Goal: Contribute content

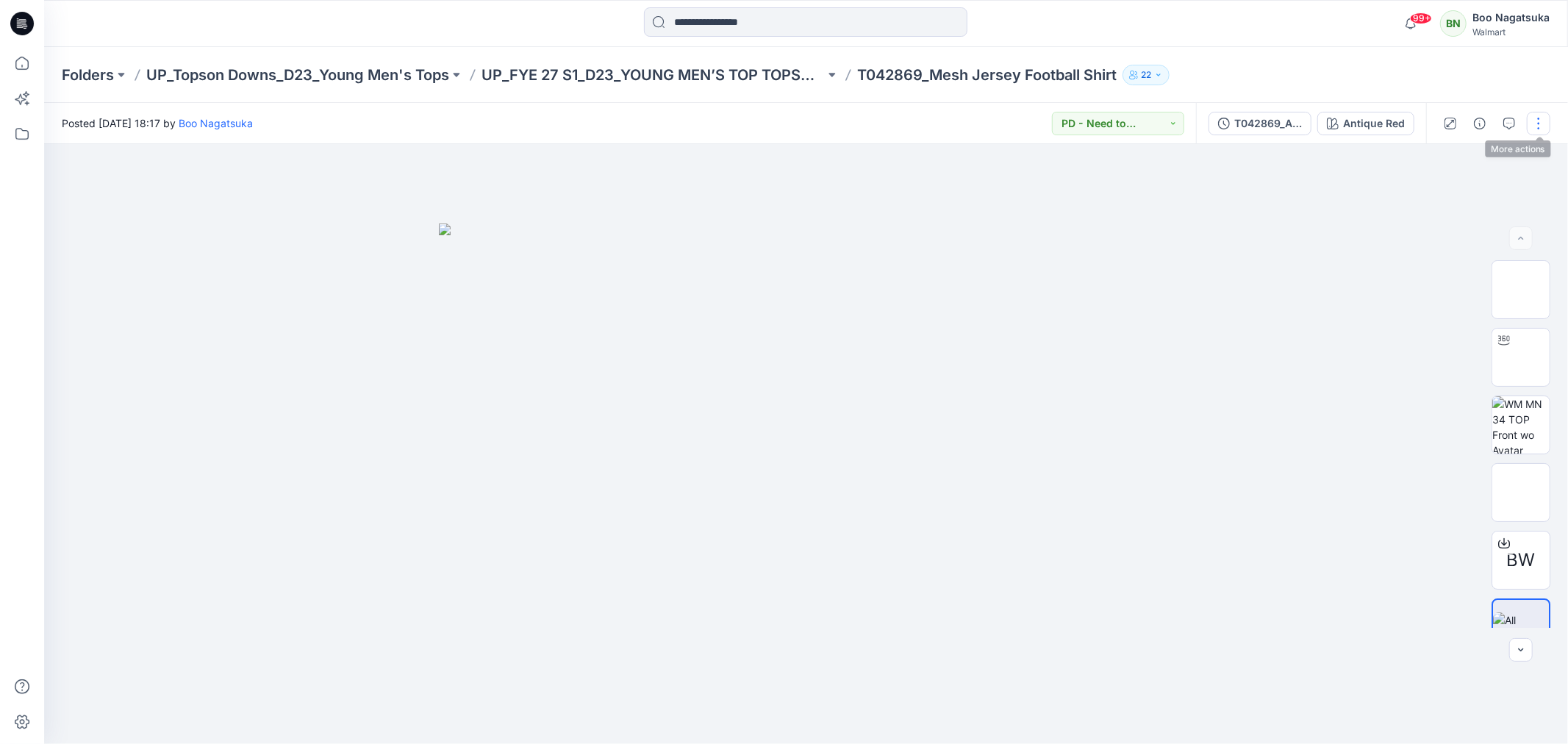
click at [1538, 120] on button "button" at bounding box center [1538, 124] width 23 height 23
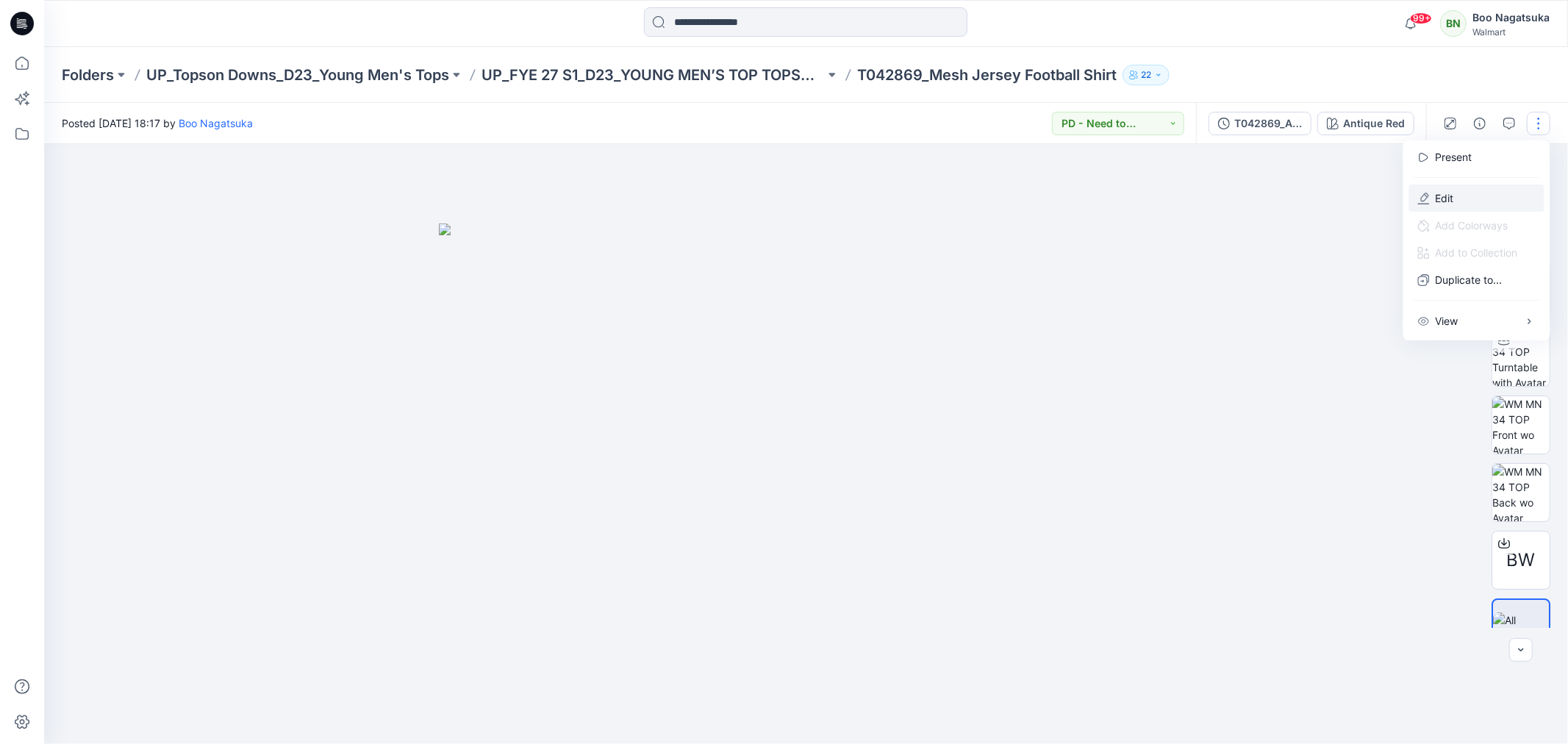
click at [1436, 194] on p "Edit" at bounding box center [1444, 198] width 18 height 15
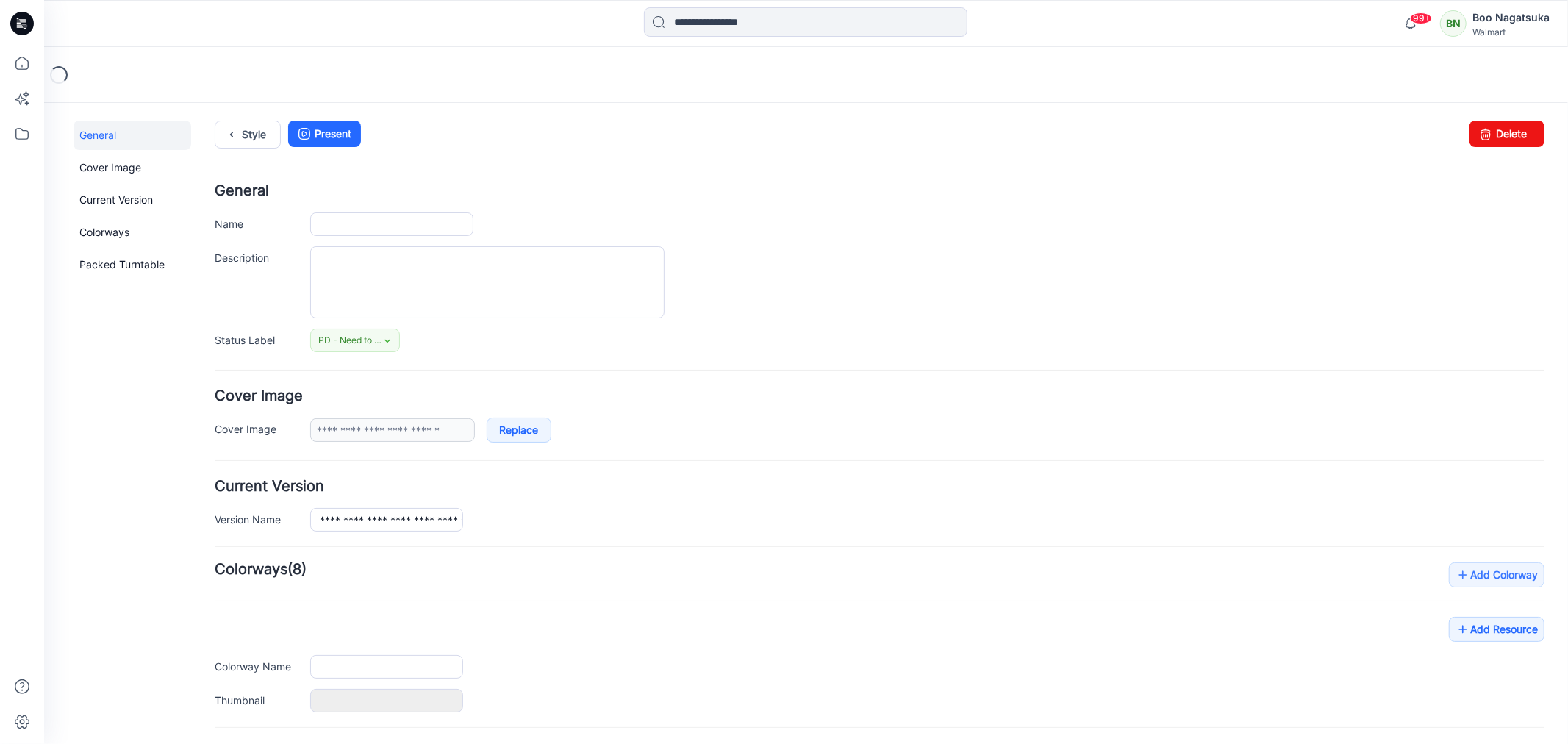
type input "**********"
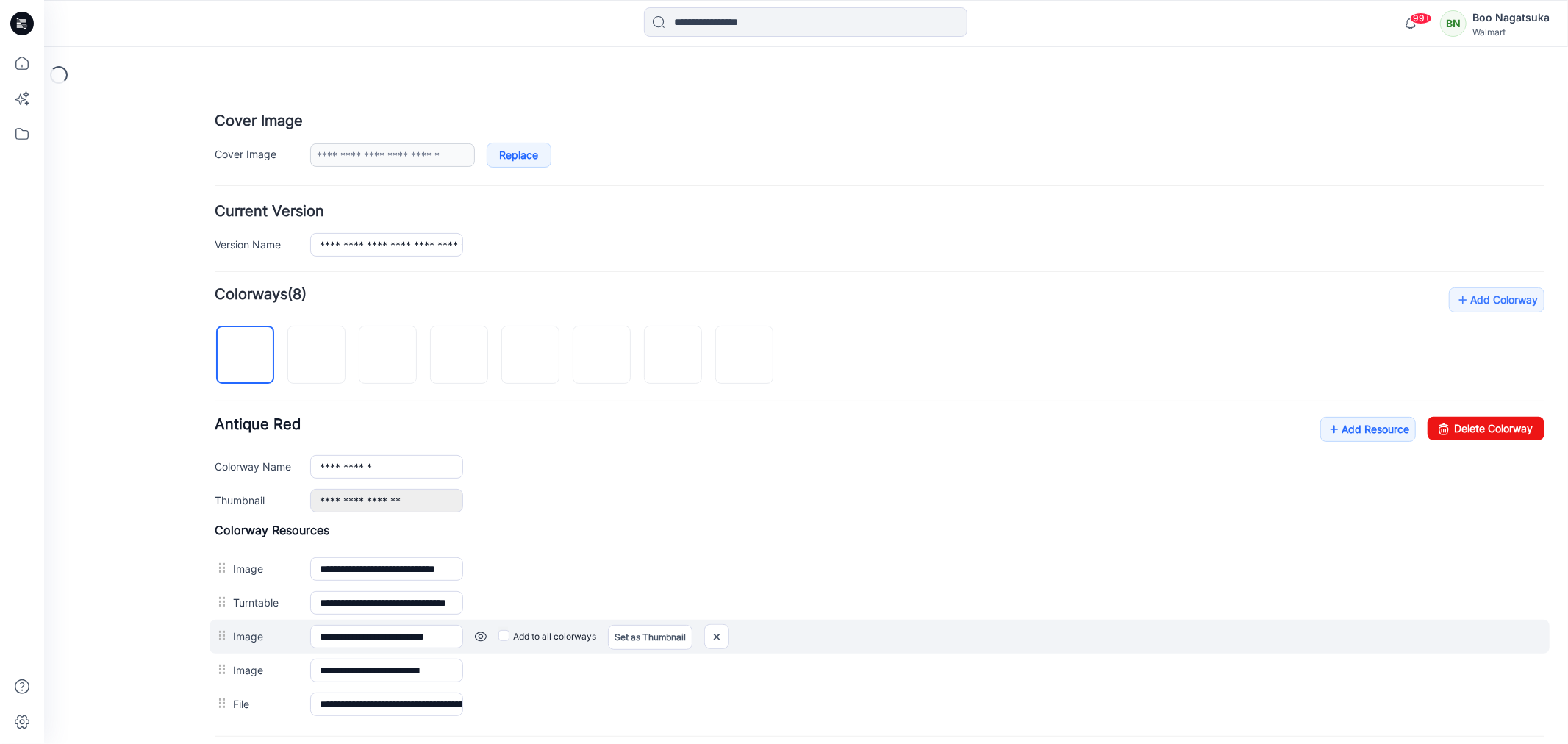
scroll to position [326, 0]
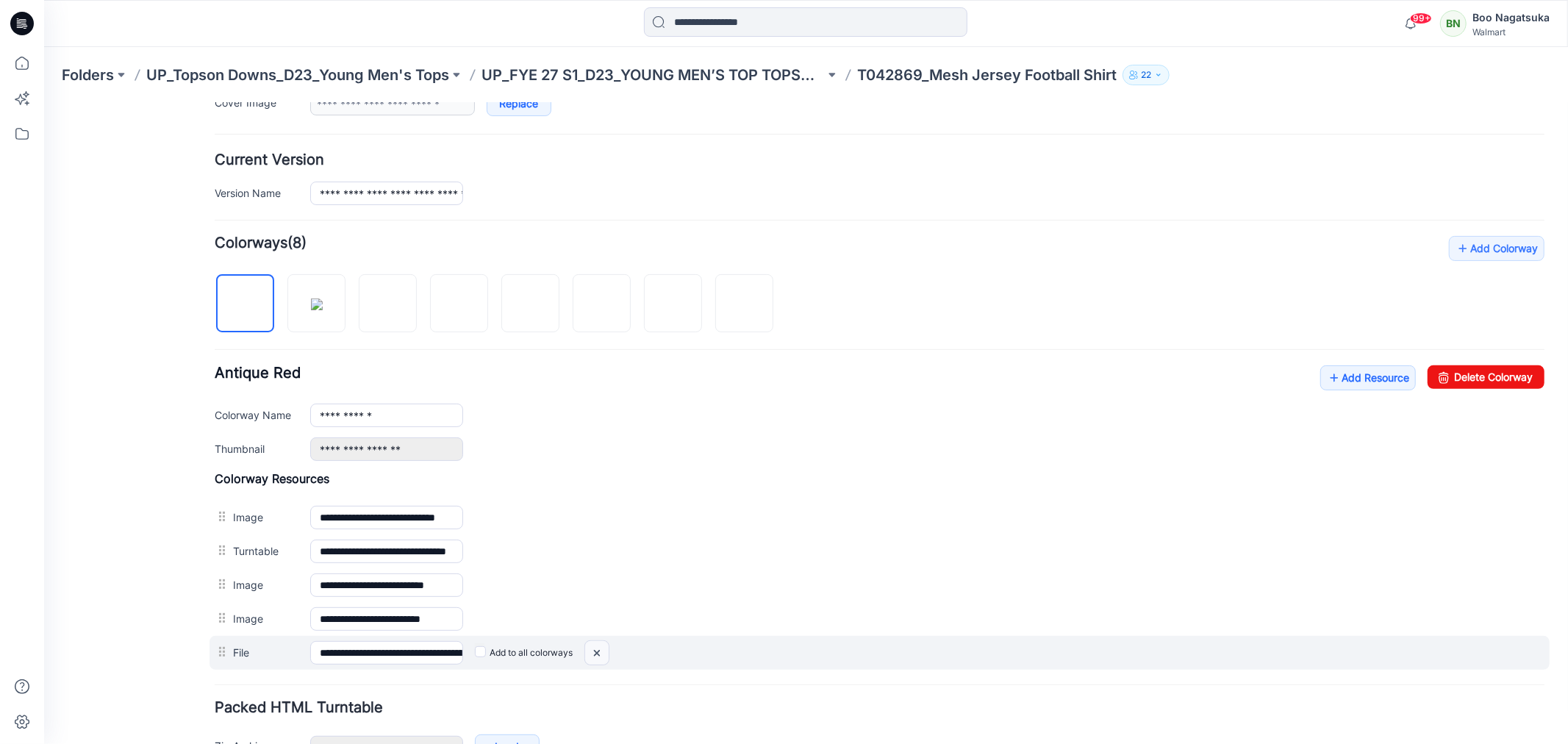
click at [604, 656] on img at bounding box center [596, 652] width 23 height 24
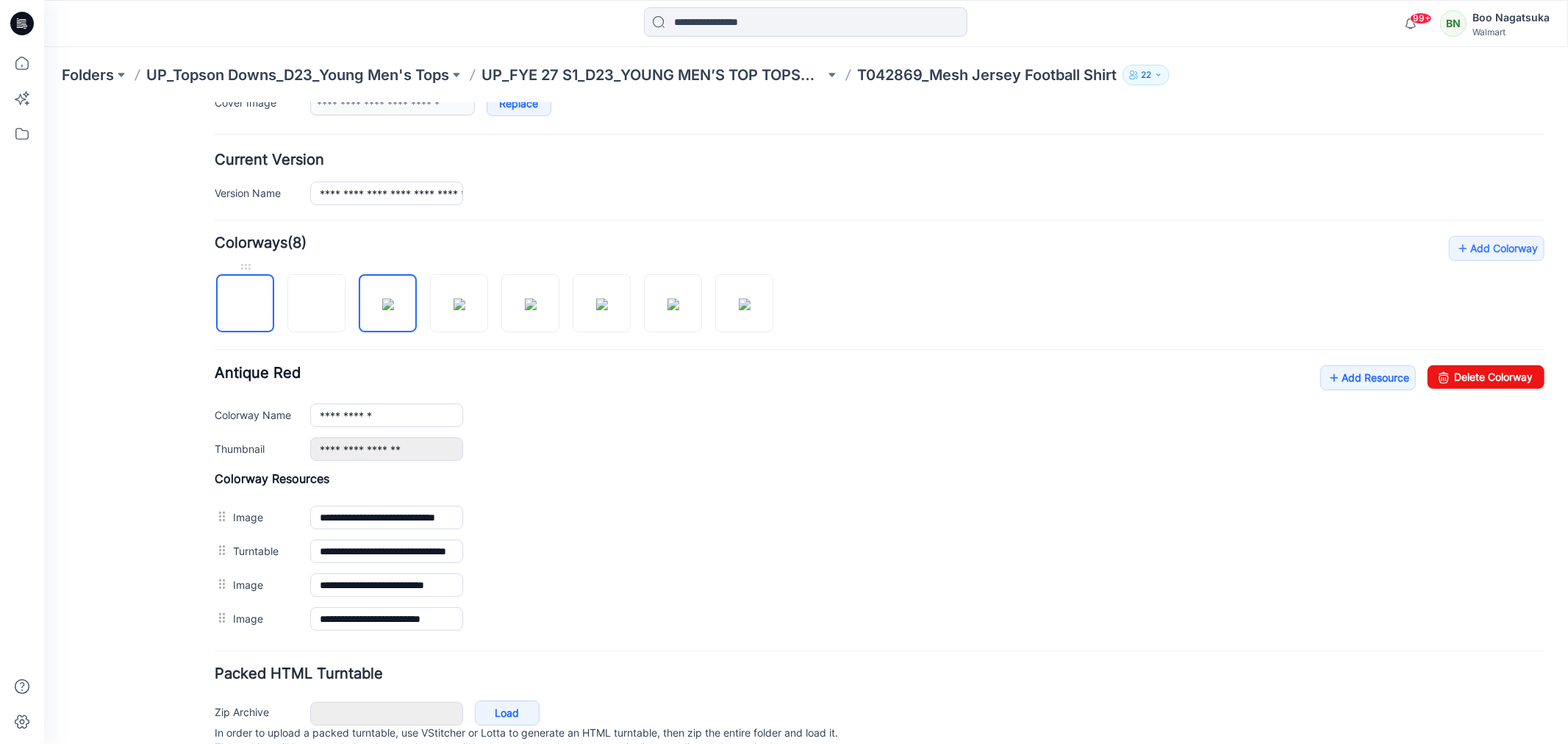
click at [245, 304] on img at bounding box center [245, 304] width 0 height 0
click at [316, 304] on img at bounding box center [316, 304] width 0 height 0
click at [162, 655] on div "General Cover Image Current Version Colorways Packed Turntable" at bounding box center [131, 291] width 118 height 995
click at [245, 306] on img at bounding box center [245, 303] width 12 height 12
type input "**********"
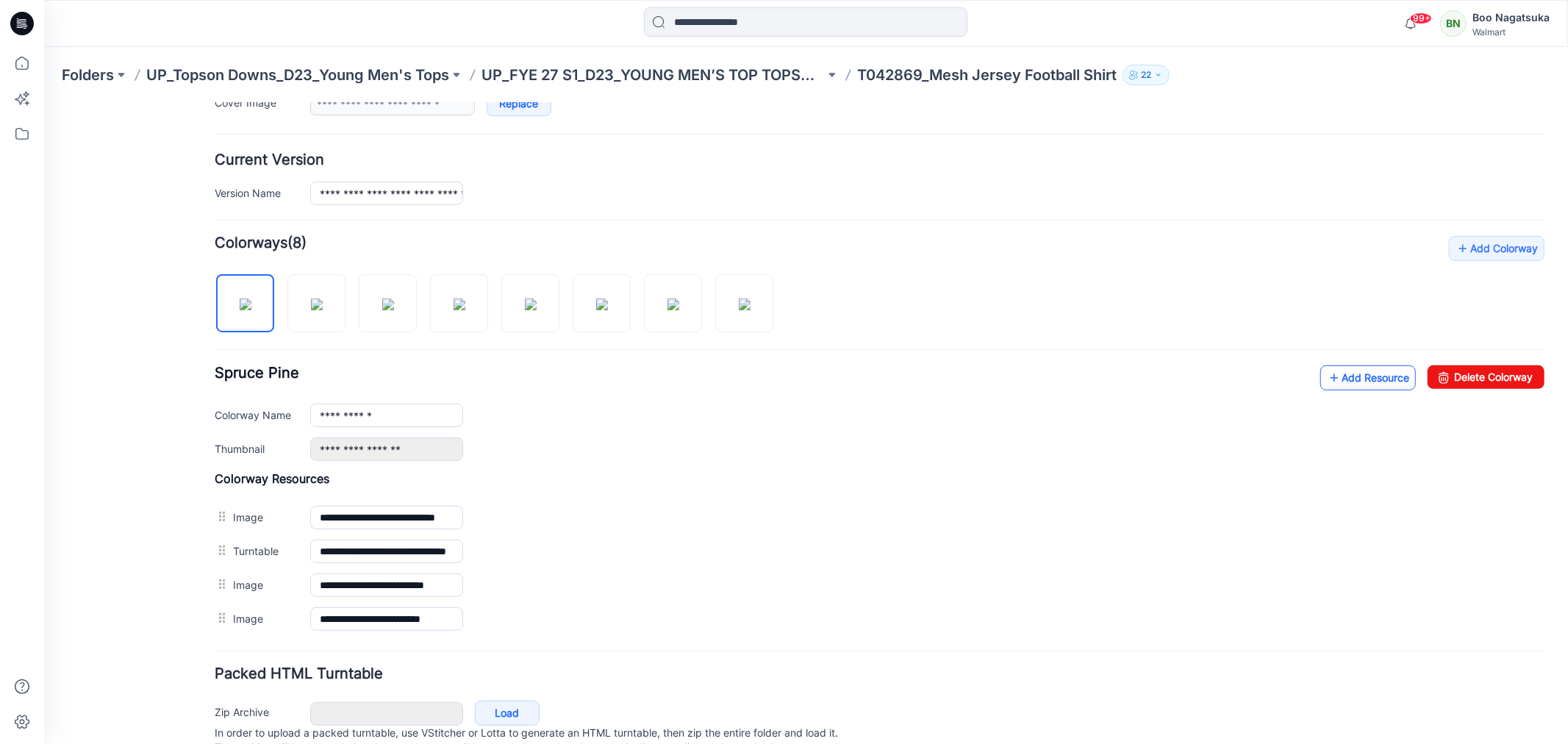
click at [1340, 379] on link "Add Resource" at bounding box center [1367, 377] width 95 height 25
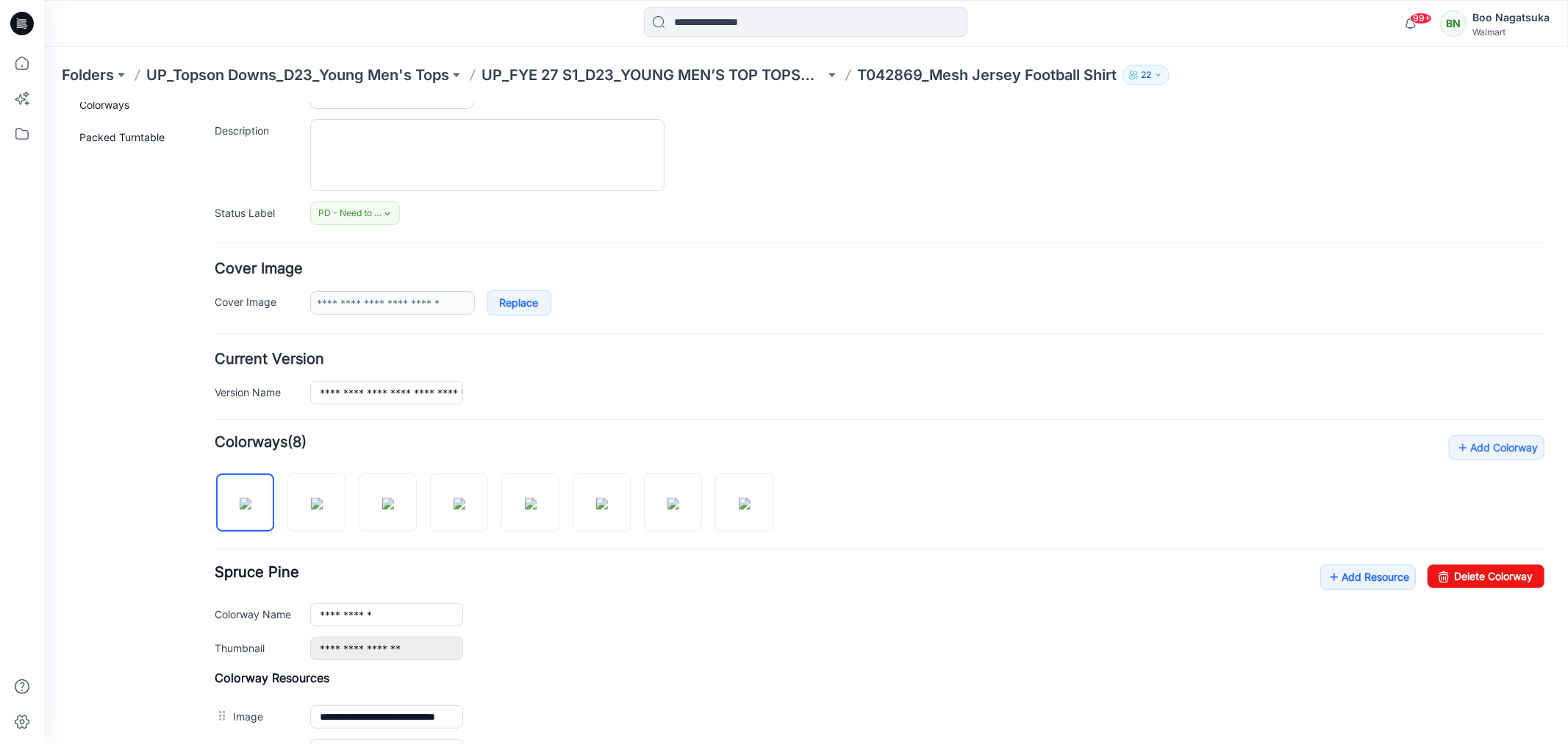
scroll to position [0, 0]
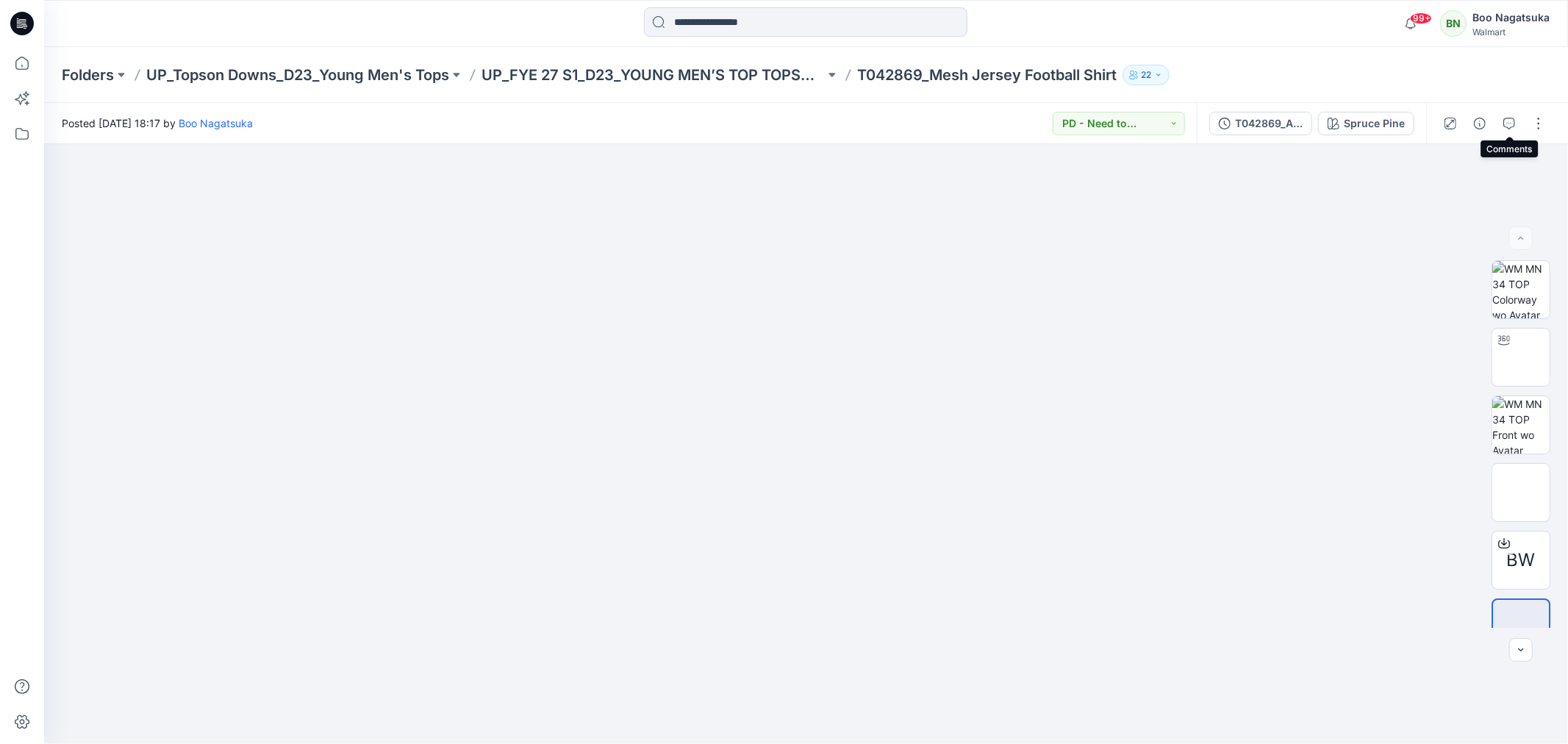
click at [1509, 119] on icon "button" at bounding box center [1509, 124] width 12 height 12
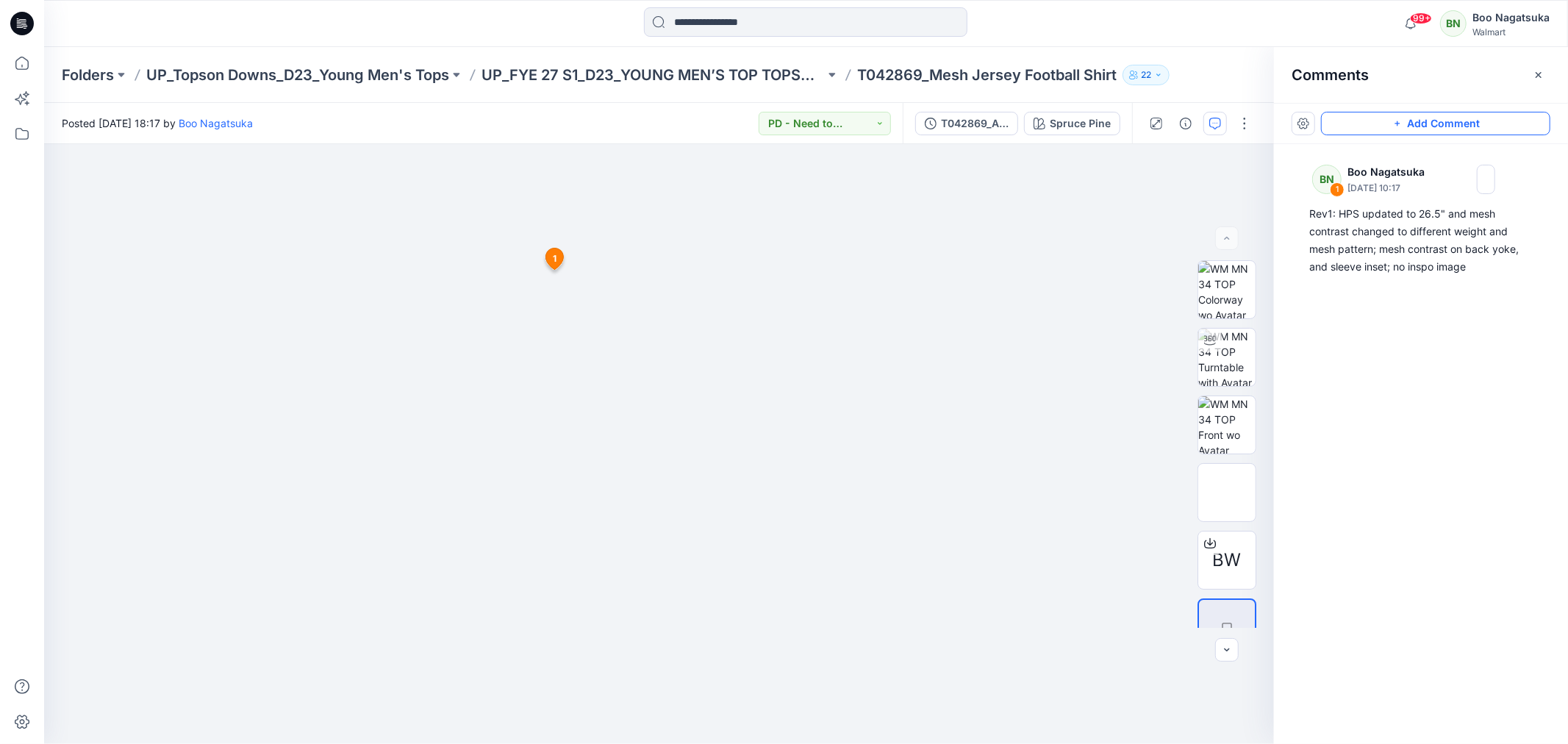
drag, startPoint x: 1412, startPoint y: 116, endPoint x: 1383, endPoint y: 125, distance: 30.4
click at [1411, 116] on button "Add Comment" at bounding box center [1435, 124] width 230 height 23
click at [486, 268] on div "2 1 BN Boo Nagatsuka July 01, 2025 10:17 Rev1: HPS updated to 26.5" and mesh co…" at bounding box center [659, 444] width 1230 height 600
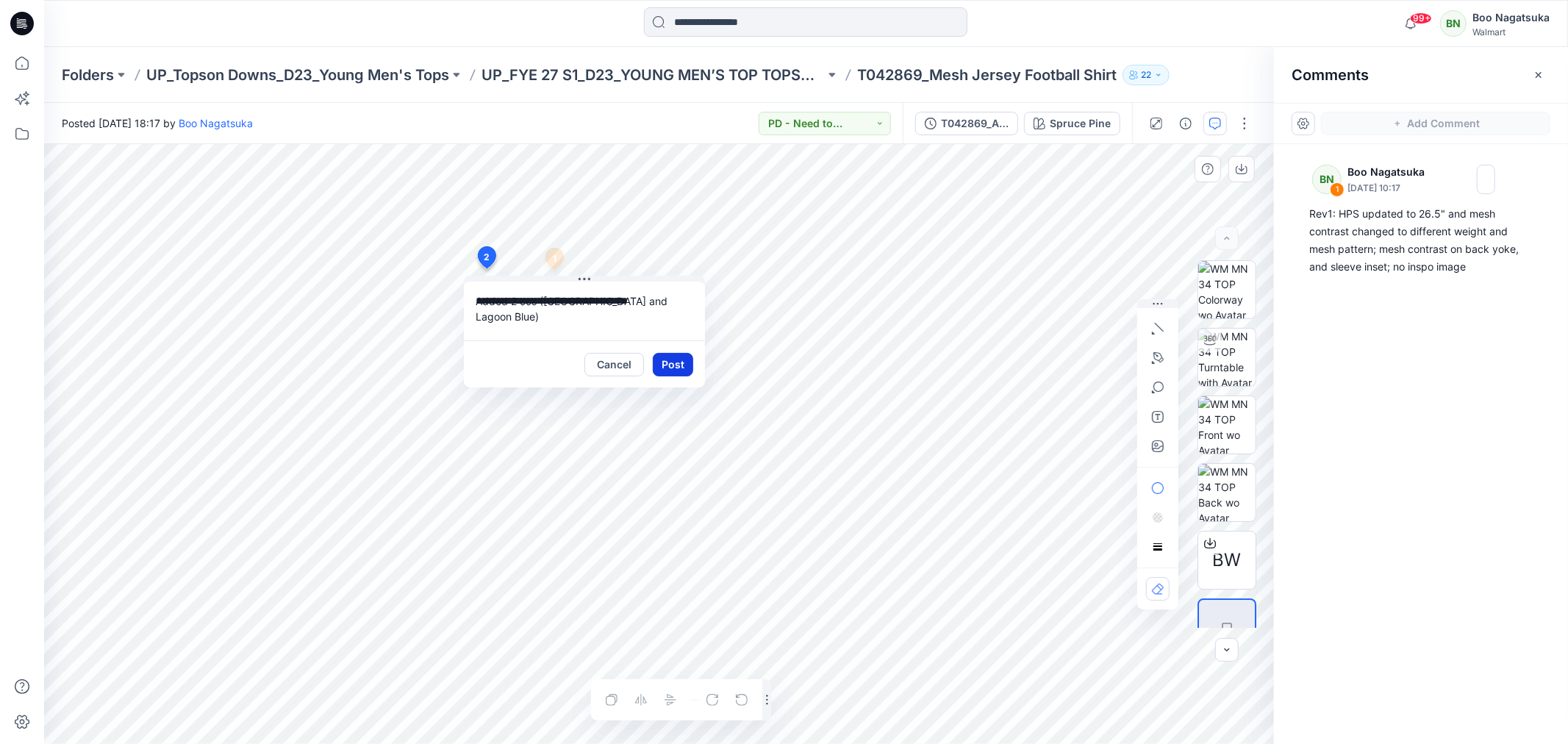
type textarea "**********"
drag, startPoint x: 680, startPoint y: 365, endPoint x: 686, endPoint y: 377, distance: 13.4
click at [681, 366] on button "Post" at bounding box center [673, 365] width 40 height 23
